Goal: Find specific page/section: Find specific page/section

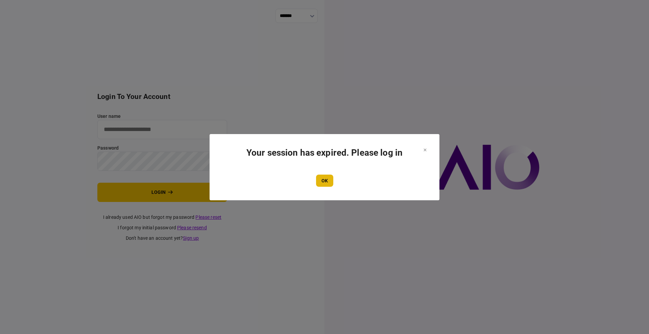
type input "****"
click at [328, 182] on button "OK" at bounding box center [324, 181] width 17 height 12
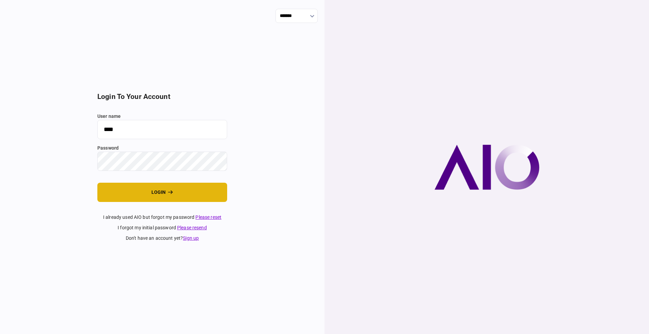
click at [145, 192] on button "login" at bounding box center [162, 192] width 130 height 19
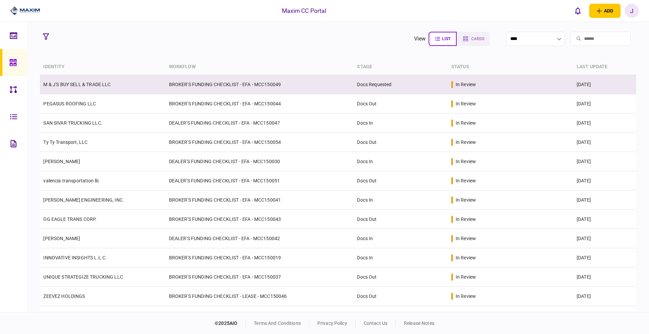
click at [85, 87] on link "M & J'S BUY SELL & TRADE LLC" at bounding box center [76, 84] width 67 height 5
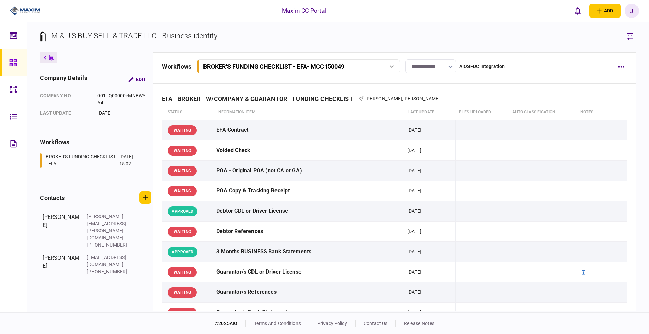
click at [9, 60] on link at bounding box center [13, 62] width 27 height 27
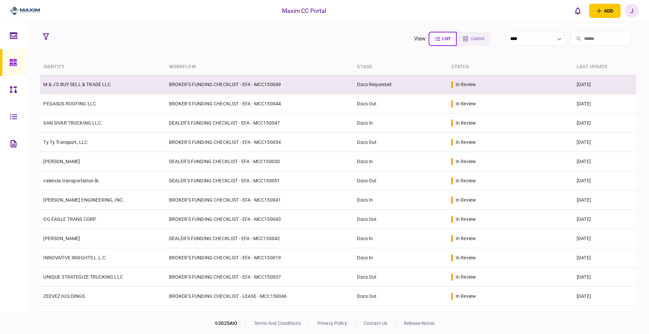
click at [78, 83] on link "M & J'S BUY SELL & TRADE LLC" at bounding box center [76, 84] width 67 height 5
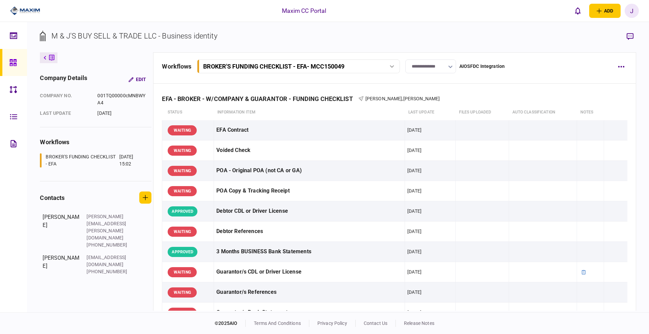
click at [431, 70] on input "**********" at bounding box center [430, 66] width 51 height 14
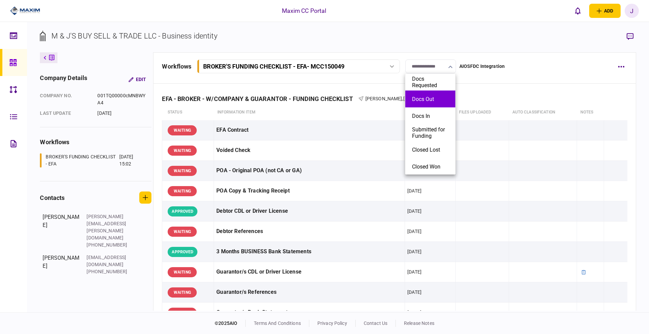
click at [419, 98] on button "Docs Out" at bounding box center [430, 99] width 37 height 6
type input "********"
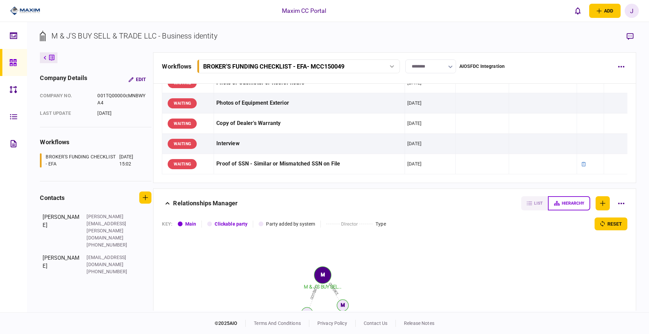
scroll to position [774, 0]
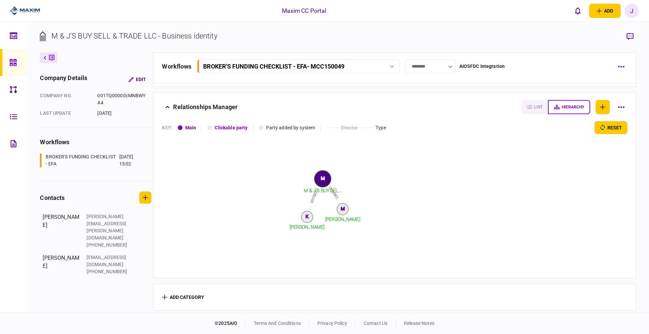
click at [9, 63] on link at bounding box center [13, 62] width 27 height 27
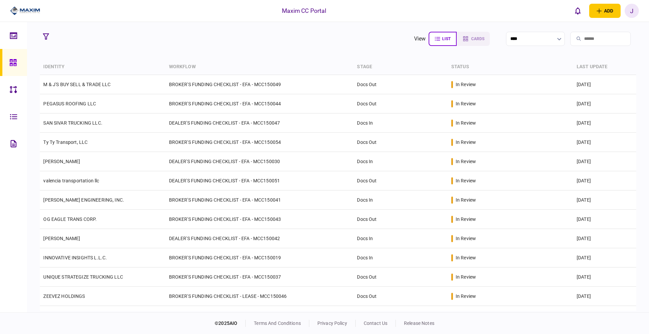
click at [358, 63] on th "stage" at bounding box center [401, 67] width 94 height 16
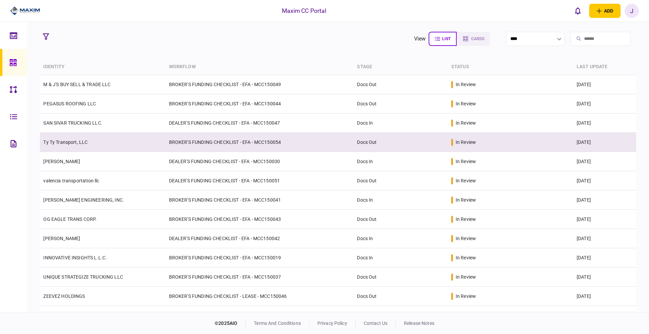
click at [82, 145] on td "Ty Ty Transport, LLC" at bounding box center [102, 142] width 125 height 19
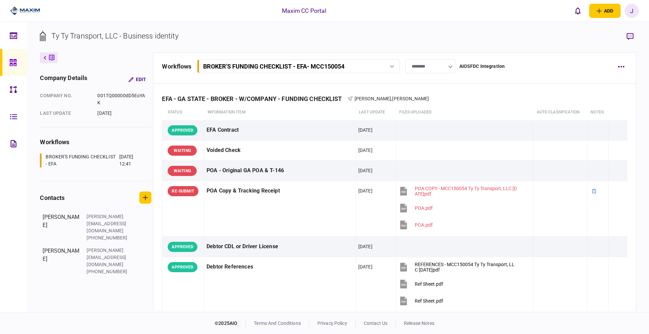
click at [430, 65] on input "********" at bounding box center [430, 66] width 51 height 14
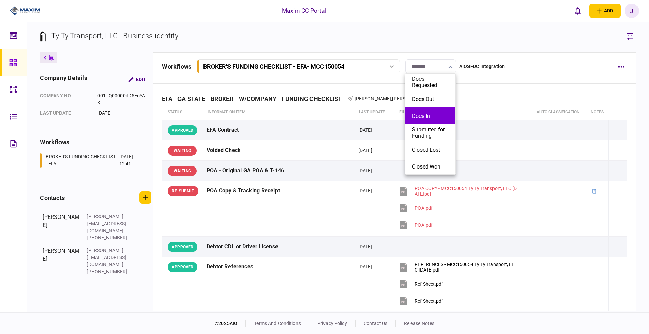
click at [420, 112] on li "Docs In" at bounding box center [430, 115] width 50 height 17
type input "*******"
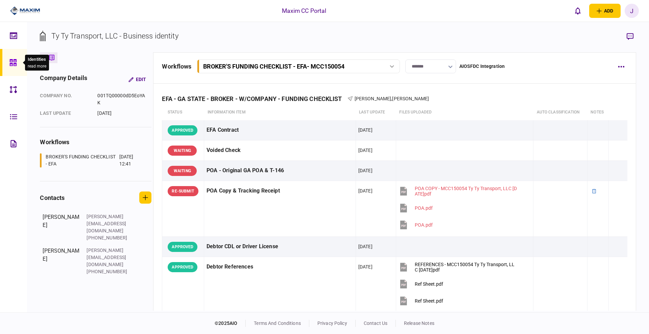
click at [10, 65] on icon at bounding box center [12, 62] width 7 height 7
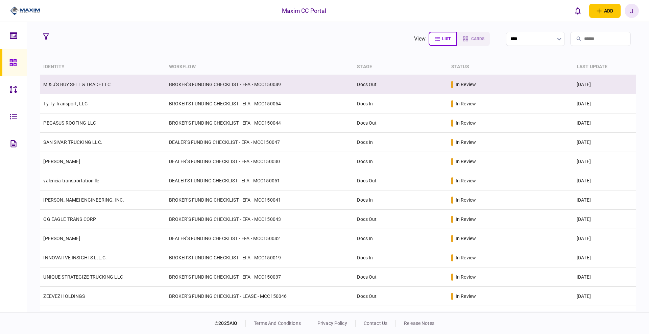
click at [92, 87] on link "M & J'S BUY SELL & TRADE LLC" at bounding box center [76, 84] width 67 height 5
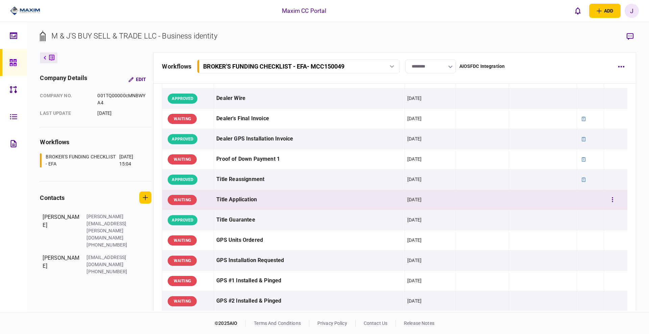
scroll to position [423, 0]
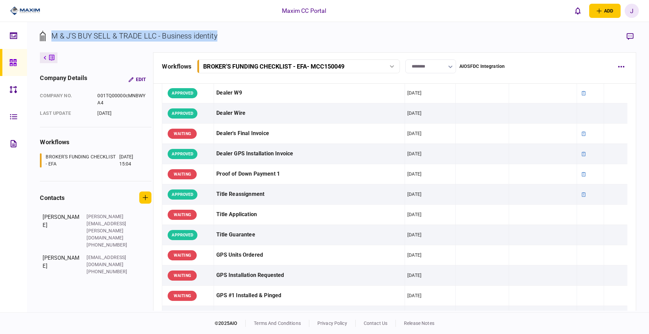
drag, startPoint x: 226, startPoint y: 38, endPoint x: 51, endPoint y: 33, distance: 175.5
click at [51, 33] on section "M & J'S BUY SELL & TRADE LLC - Business identity" at bounding box center [338, 41] width 596 height 22
click at [173, 40] on div "M & J'S BUY SELL & TRADE LLC - Business identity" at bounding box center [134, 35] width 166 height 11
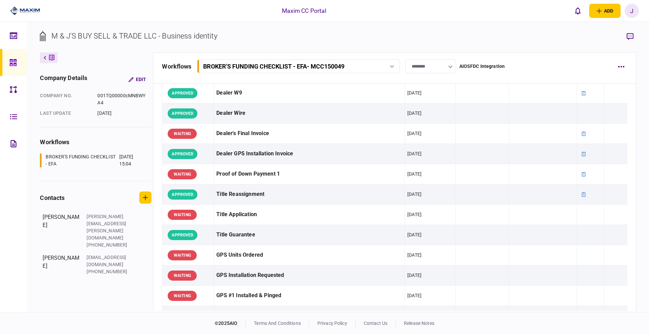
click at [154, 38] on div "M & J'S BUY SELL & TRADE LLC - Business identity" at bounding box center [134, 35] width 166 height 11
click at [145, 34] on div "M & J'S BUY SELL & TRADE LLC - Business identity" at bounding box center [134, 35] width 166 height 11
click at [140, 34] on div "M & J'S BUY SELL & TRADE LLC - Business identity" at bounding box center [134, 35] width 166 height 11
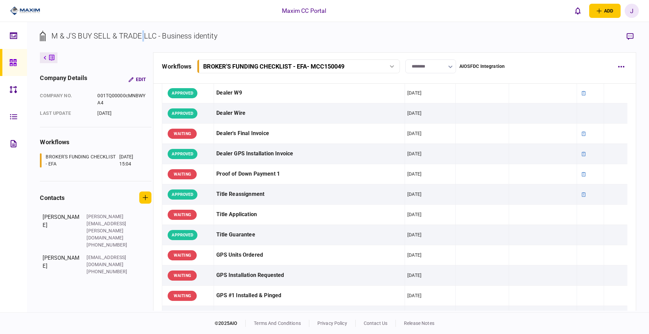
click at [140, 34] on div "M & J'S BUY SELL & TRADE LLC - Business identity" at bounding box center [134, 35] width 166 height 11
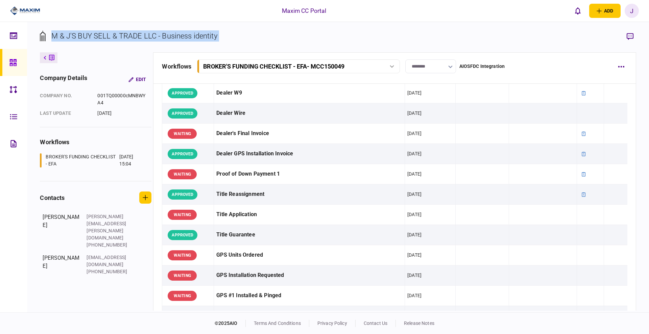
click at [140, 34] on div "M & J'S BUY SELL & TRADE LLC - Business identity" at bounding box center [134, 35] width 166 height 11
click at [137, 34] on div "M & J'S BUY SELL & TRADE LLC - Business identity" at bounding box center [134, 35] width 166 height 11
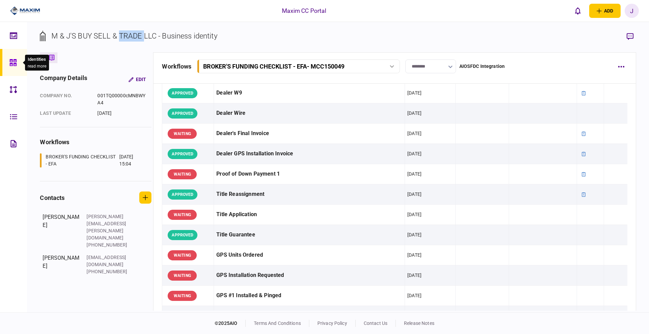
click at [20, 72] on div at bounding box center [14, 62] width 11 height 27
